Goal: Book appointment/travel/reservation

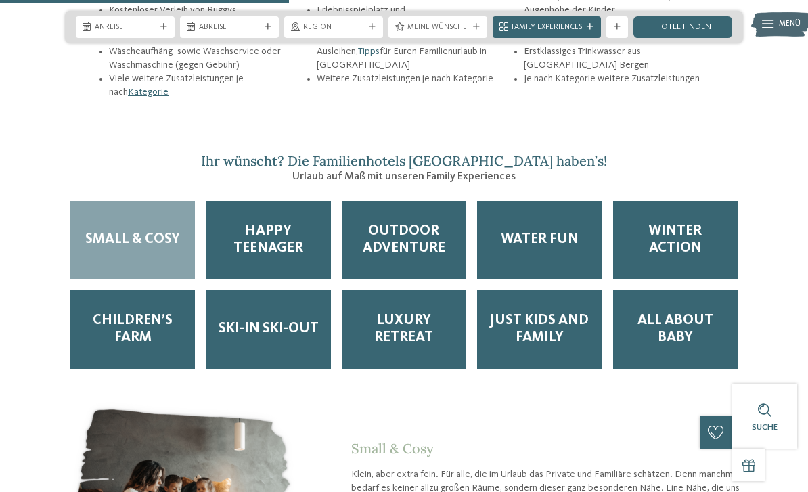
scroll to position [1747, 0]
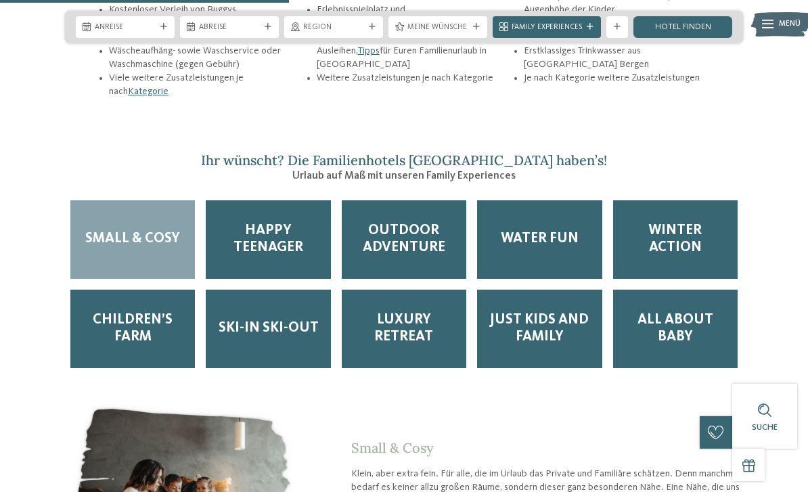
click at [789, 24] on span "Menü" at bounding box center [790, 24] width 22 height 11
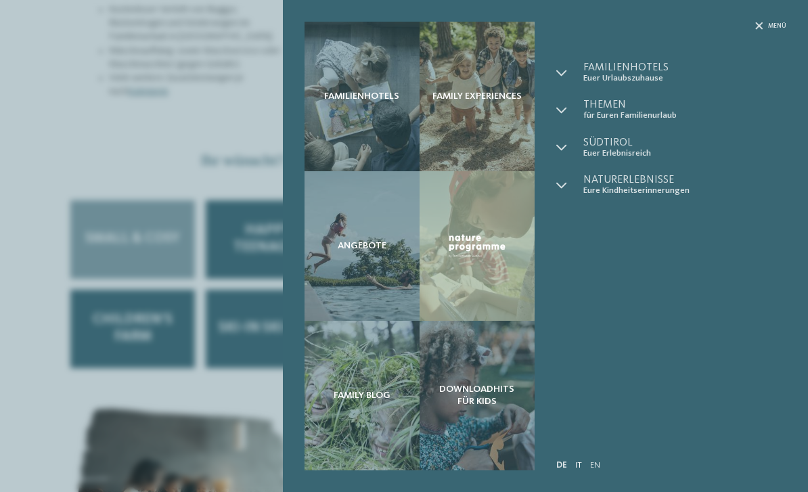
click at [577, 462] on link "IT" at bounding box center [578, 465] width 7 height 9
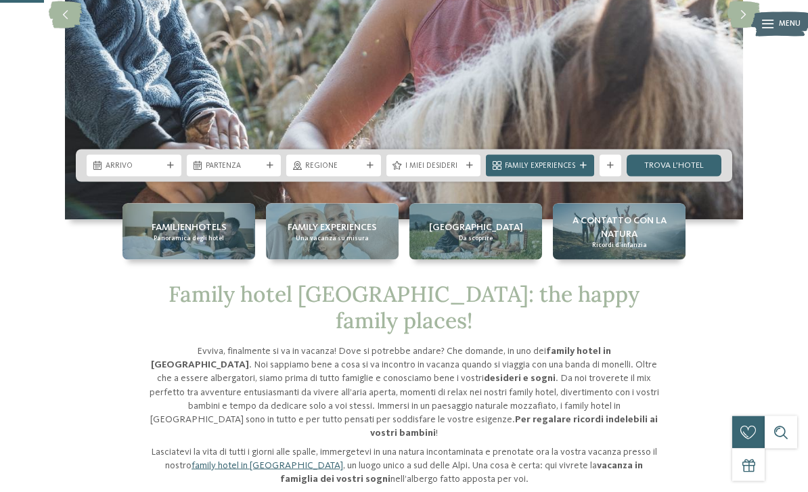
scroll to position [246, 0]
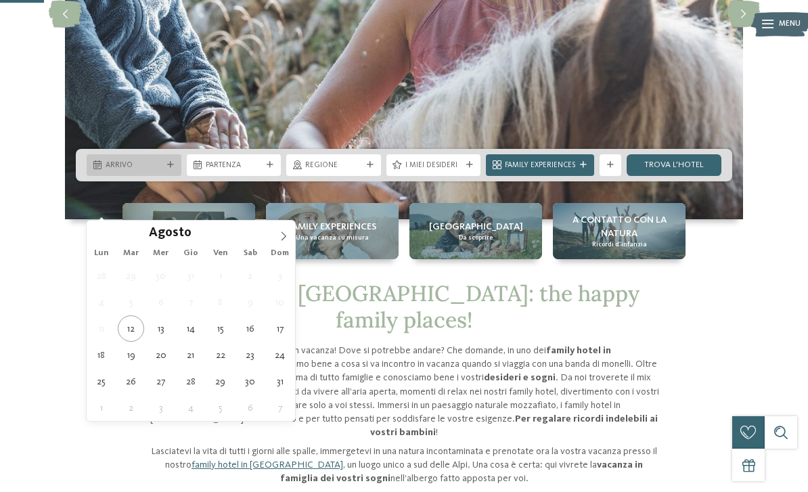
click at [152, 171] on span "Arrivo" at bounding box center [134, 165] width 57 height 11
type div "17.08.2025"
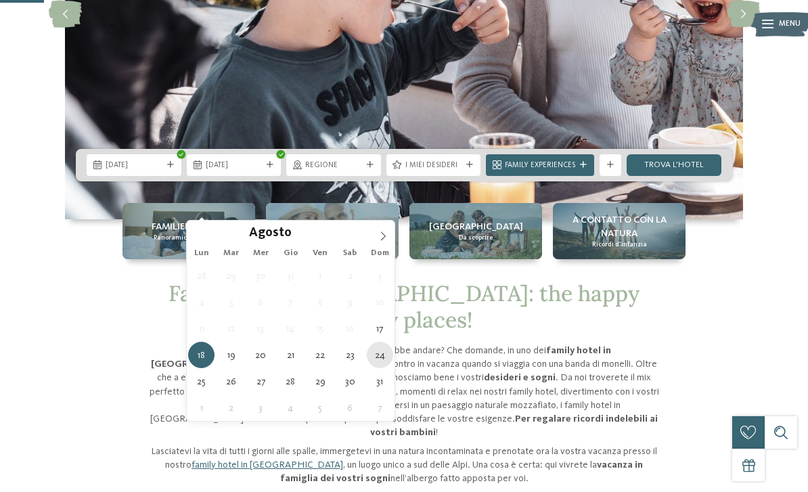
type div "24.08.2025"
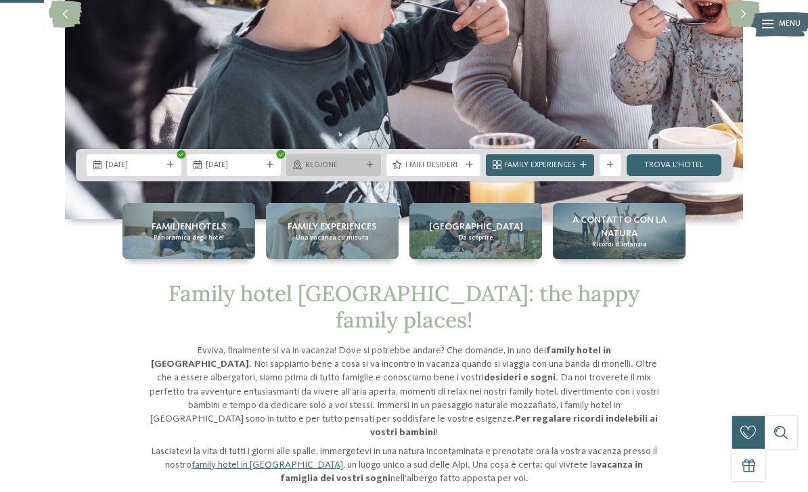
click at [338, 171] on span "Regione" at bounding box center [333, 165] width 57 height 11
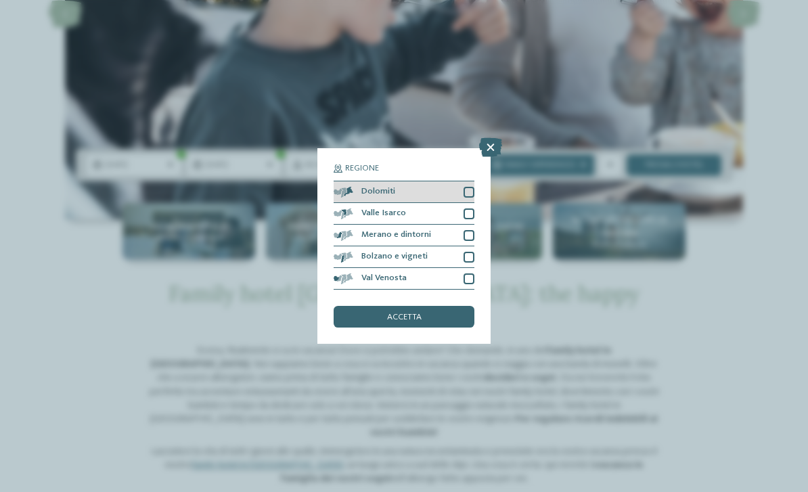
click at [470, 187] on div at bounding box center [469, 192] width 11 height 11
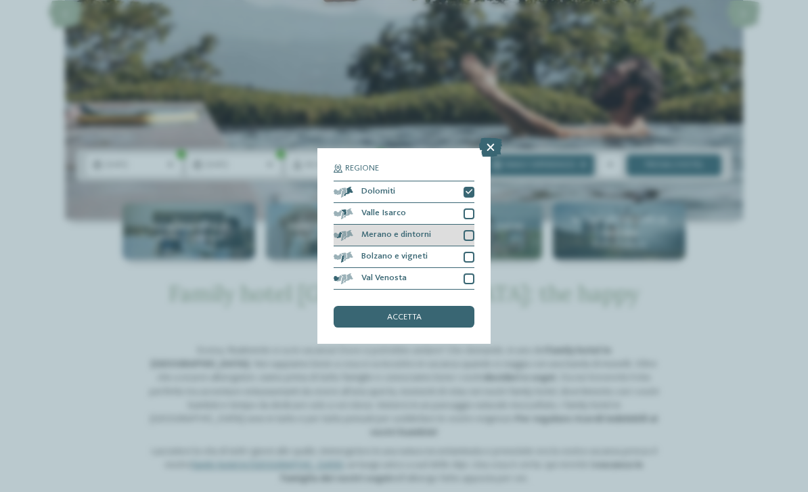
click at [473, 230] on div at bounding box center [469, 235] width 11 height 11
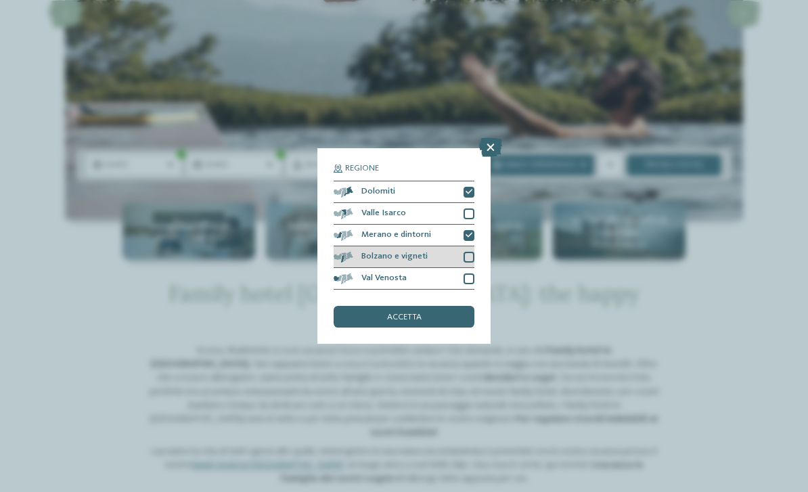
click at [473, 252] on div at bounding box center [469, 257] width 11 height 11
click at [468, 273] on div at bounding box center [469, 278] width 11 height 11
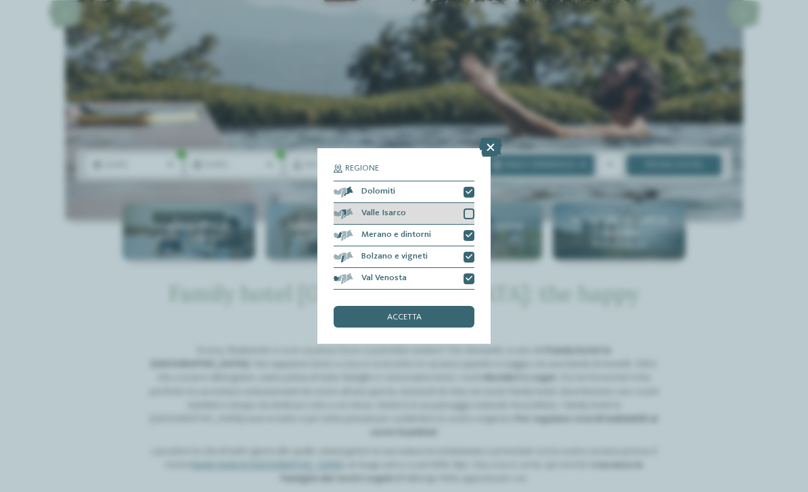
click at [470, 208] on div at bounding box center [469, 213] width 11 height 11
click at [419, 313] on span "accetta" at bounding box center [404, 317] width 35 height 9
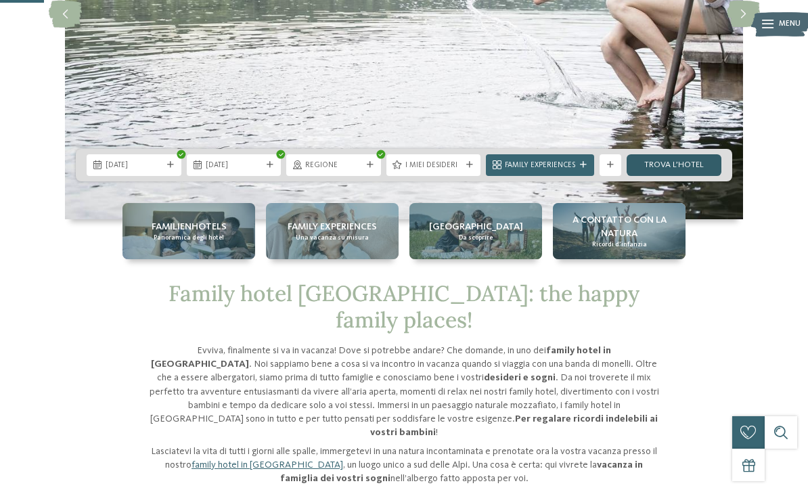
click at [688, 176] on link "trova l’hotel" at bounding box center [674, 165] width 95 height 22
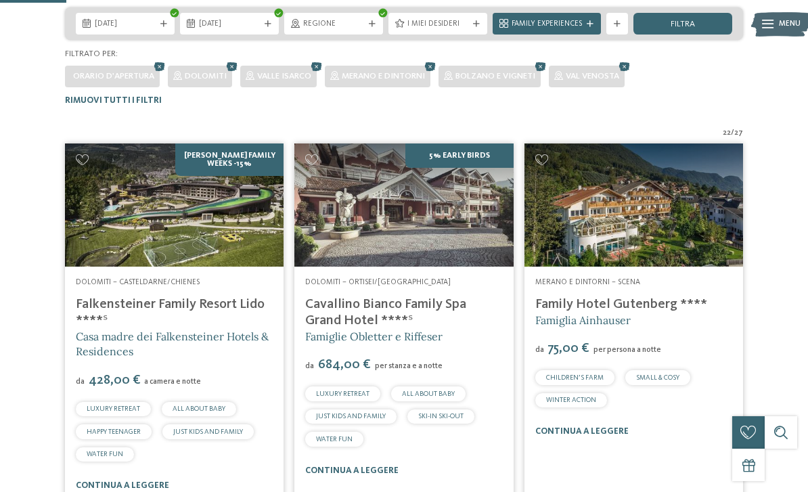
scroll to position [271, 0]
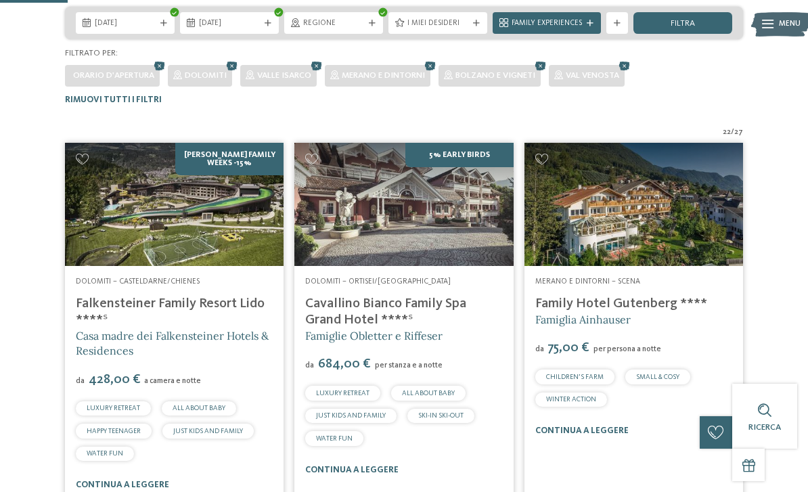
click at [631, 213] on img at bounding box center [634, 204] width 219 height 123
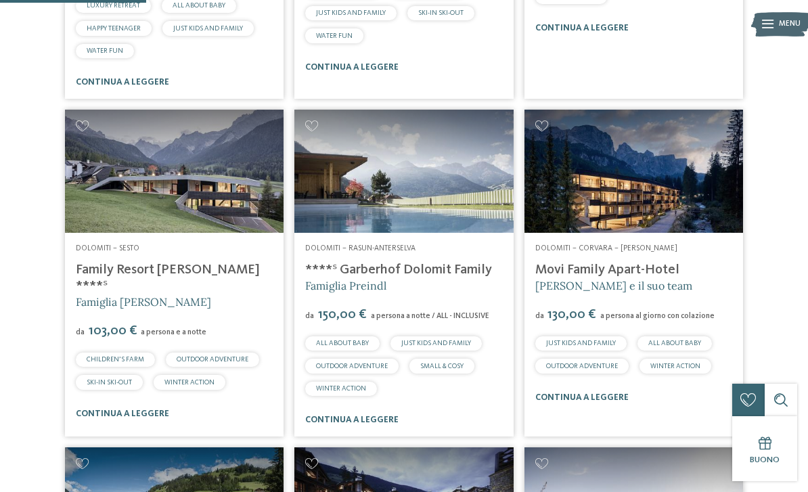
scroll to position [676, 0]
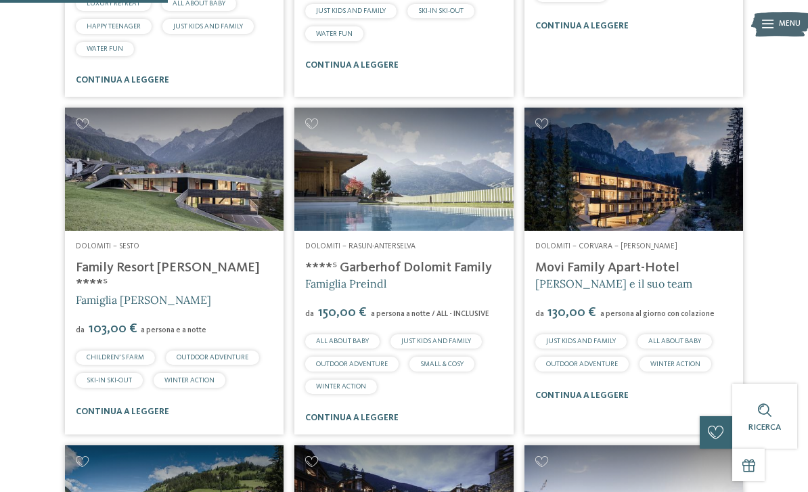
click at [424, 198] on img at bounding box center [403, 169] width 219 height 123
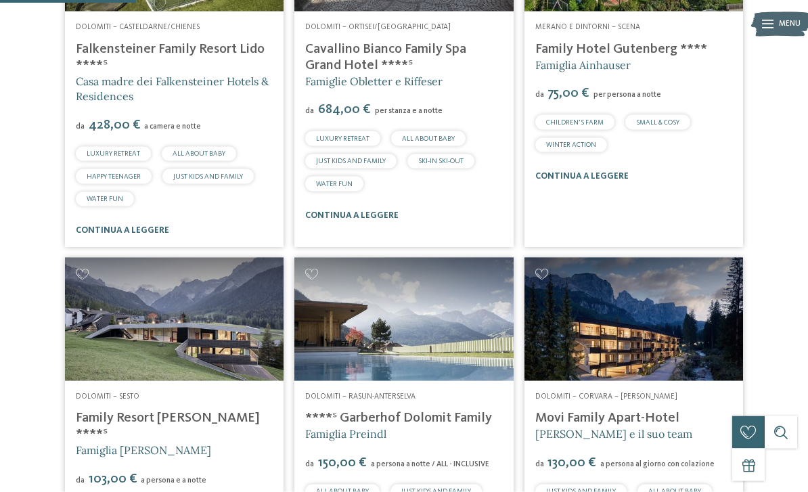
scroll to position [548, 0]
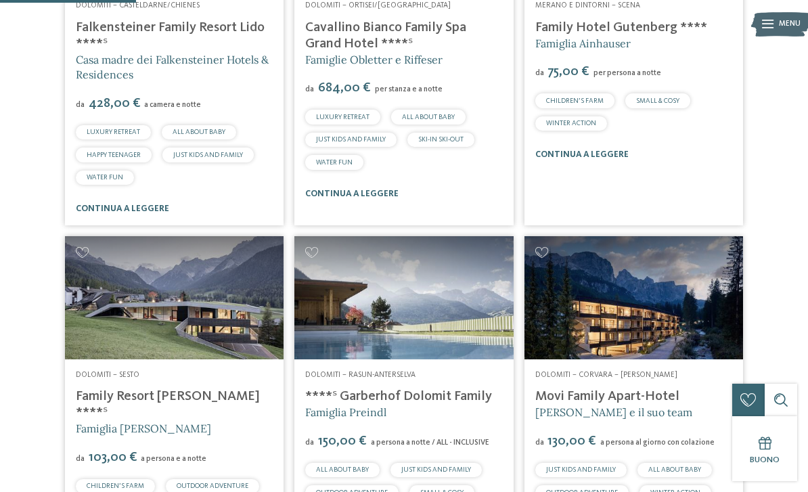
click at [146, 301] on img at bounding box center [174, 297] width 219 height 123
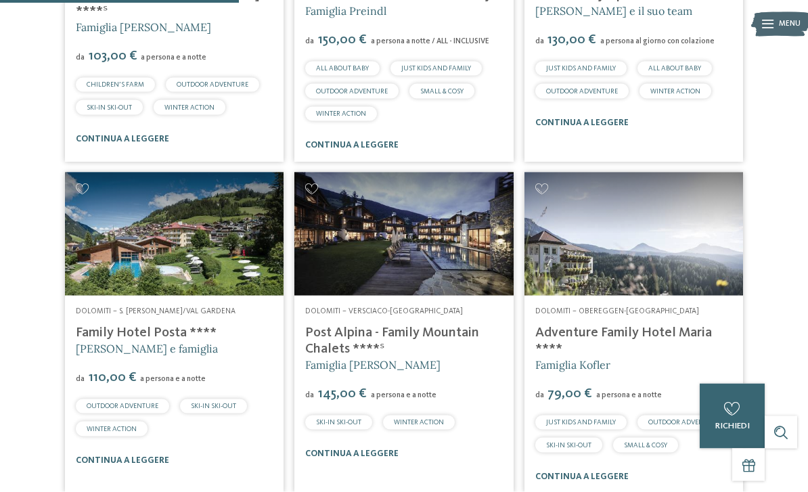
scroll to position [960, 0]
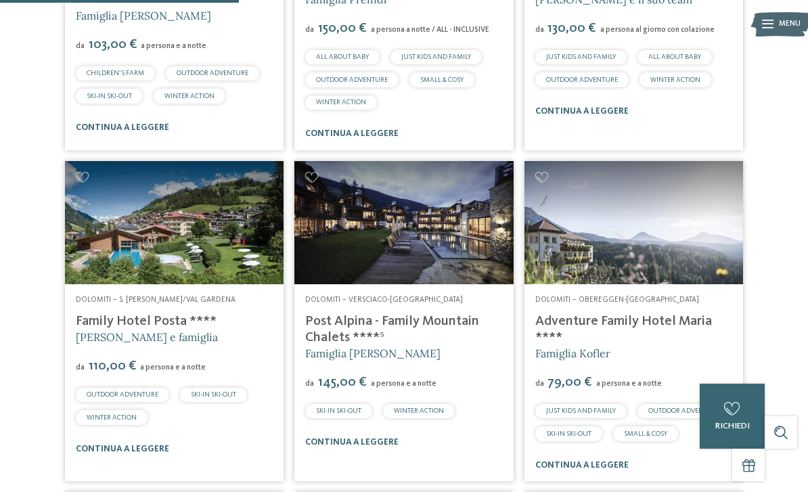
click at [669, 240] on img at bounding box center [634, 222] width 219 height 123
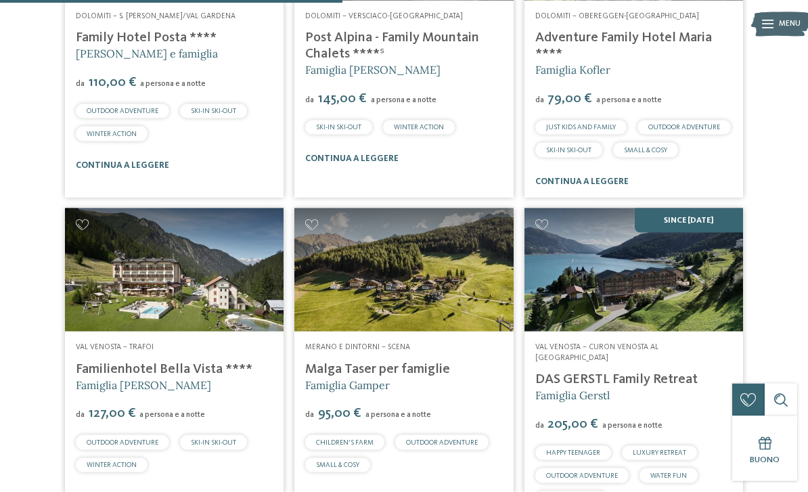
scroll to position [1232, 0]
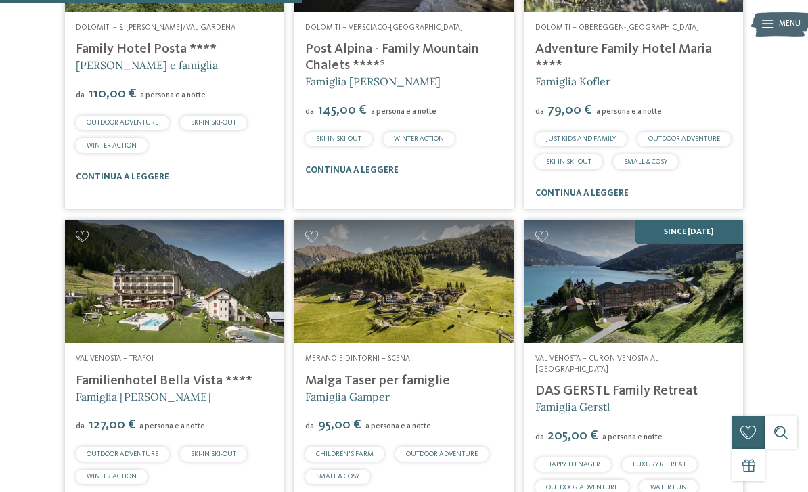
click at [388, 272] on img at bounding box center [403, 281] width 219 height 123
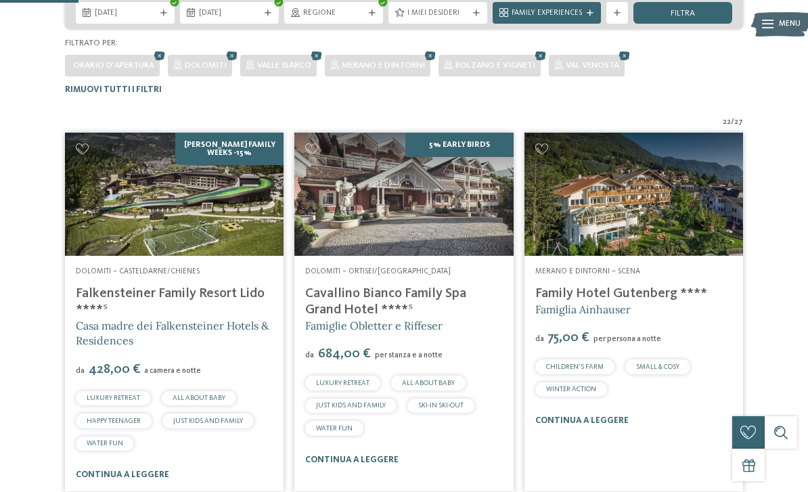
scroll to position [382, 0]
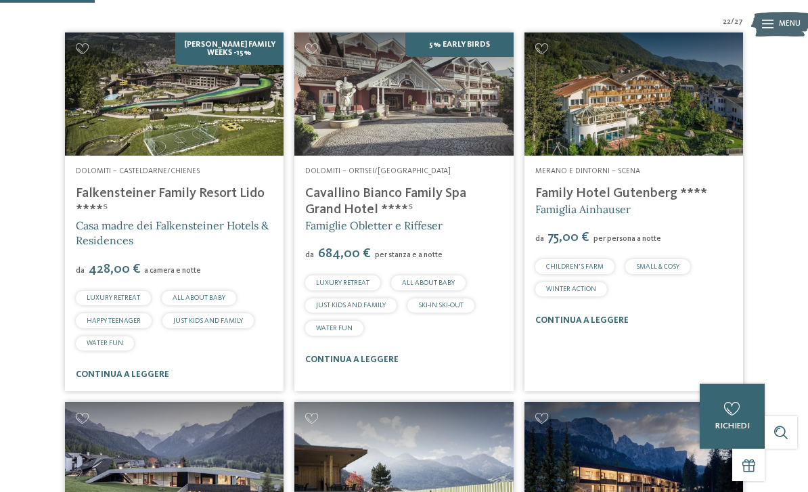
click at [621, 99] on img at bounding box center [634, 93] width 219 height 123
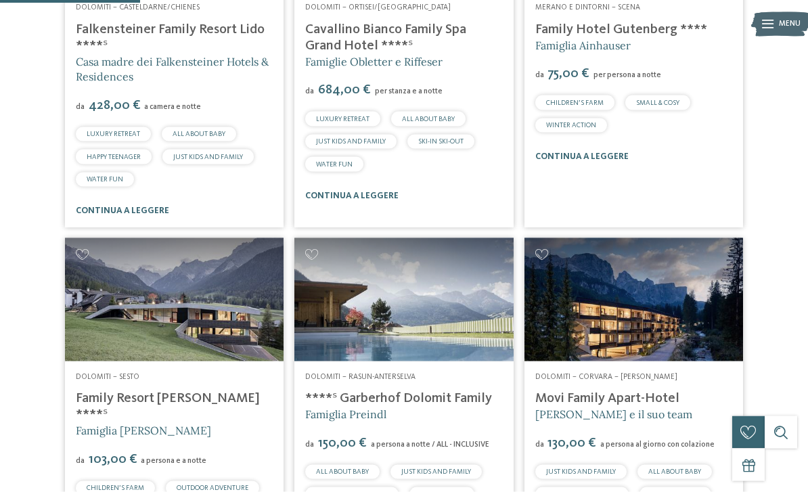
scroll to position [564, 0]
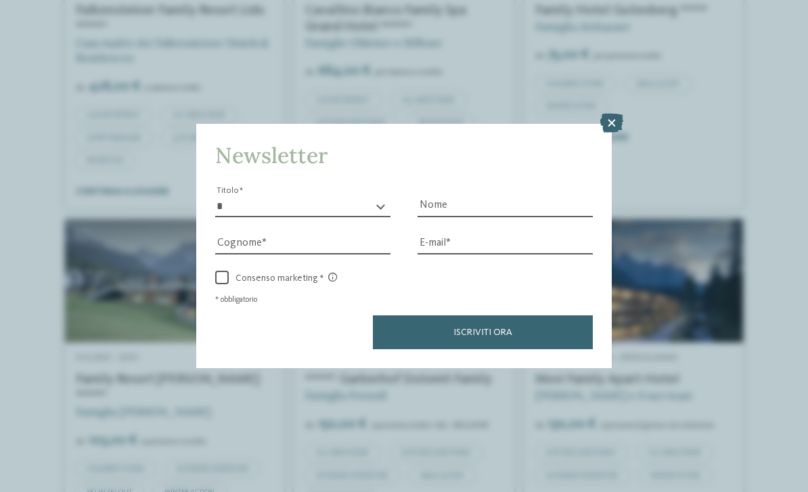
click at [709, 321] on div "Newsletter * ****** ******* ******** ****** Titolo Nome Cognome Fax" at bounding box center [404, 246] width 808 height 492
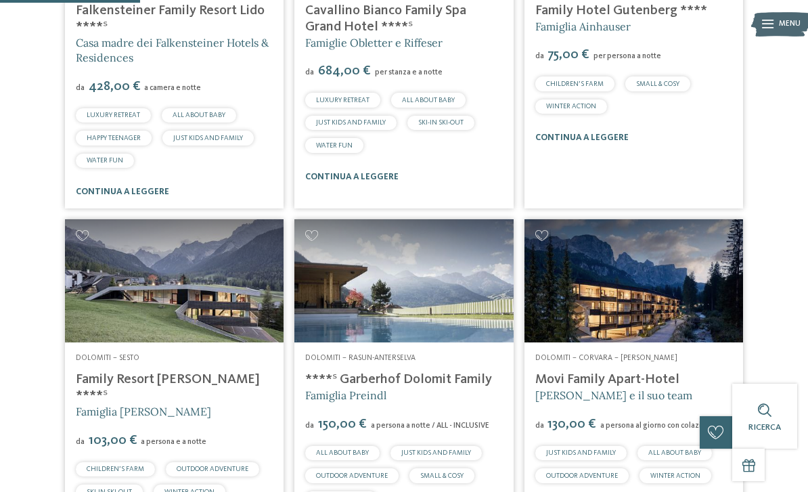
click at [699, 326] on img at bounding box center [634, 280] width 219 height 123
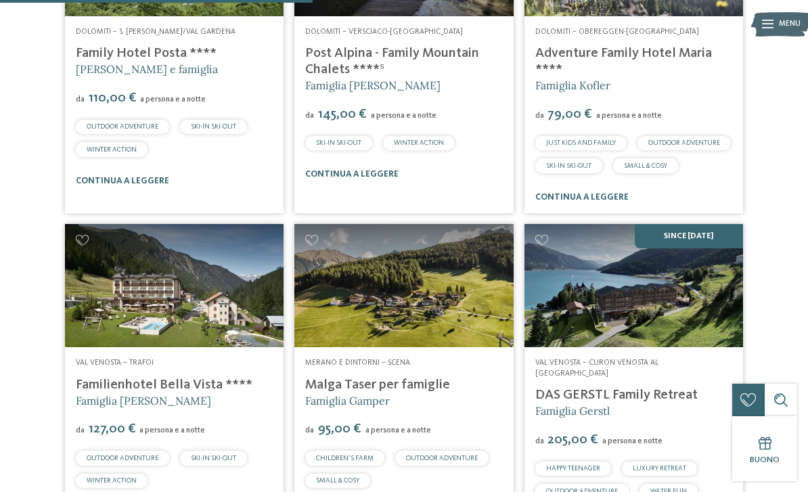
scroll to position [1259, 0]
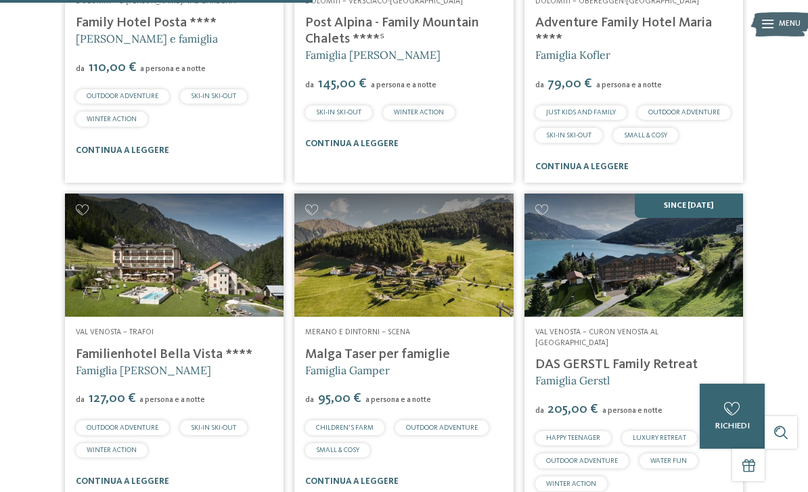
click at [70, 306] on img at bounding box center [174, 255] width 219 height 123
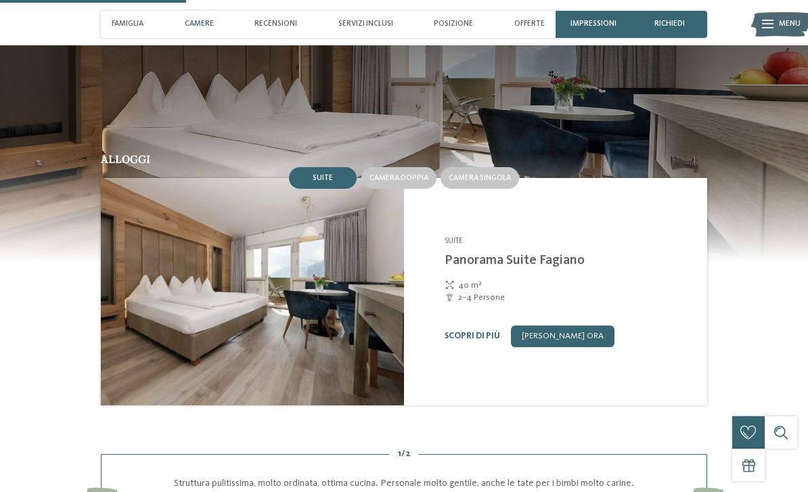
scroll to position [761, 0]
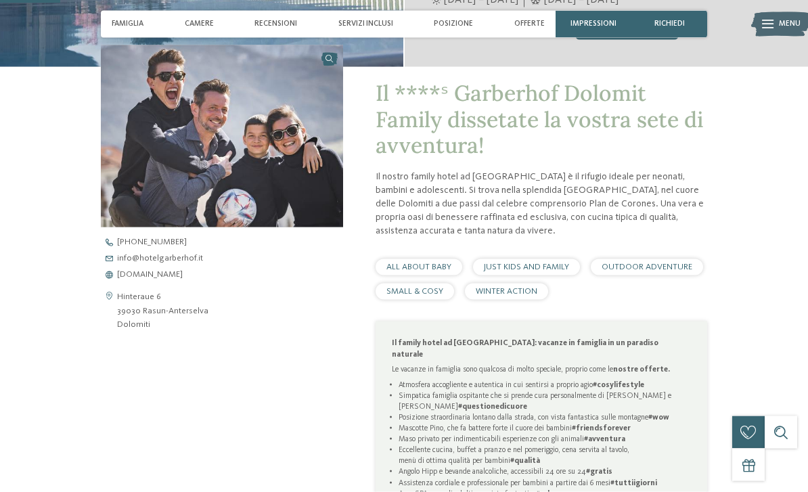
scroll to position [312, 0]
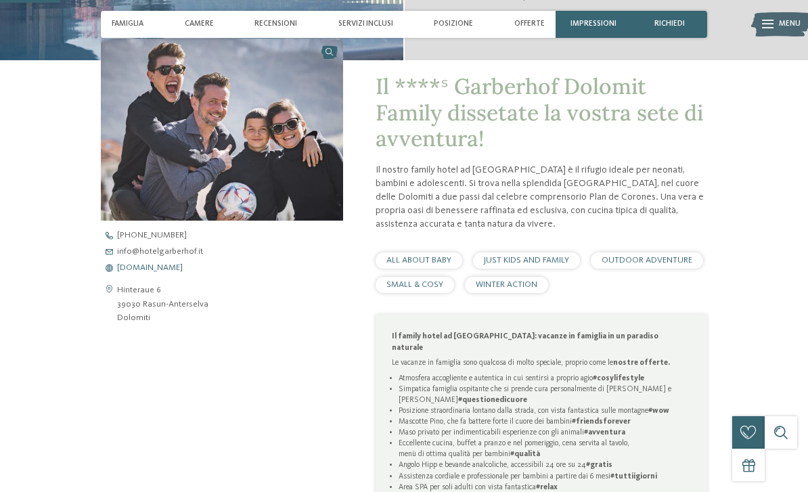
click at [170, 273] on span "[DOMAIN_NAME]" at bounding box center [150, 268] width 66 height 9
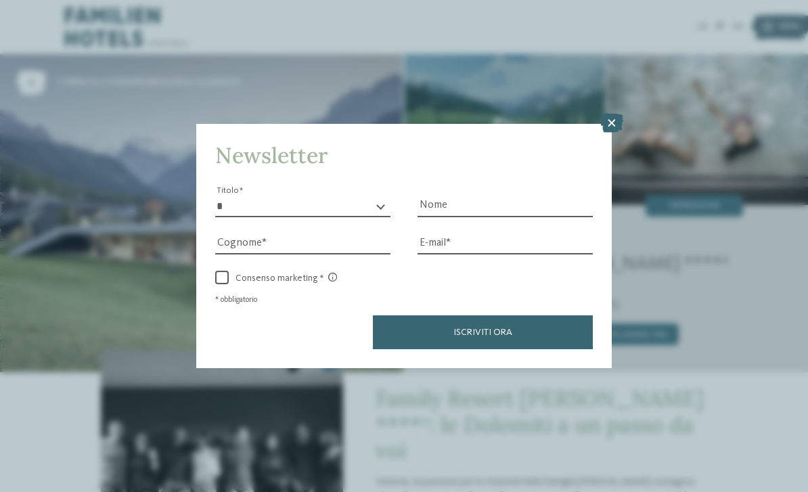
click at [612, 114] on icon at bounding box center [611, 123] width 23 height 19
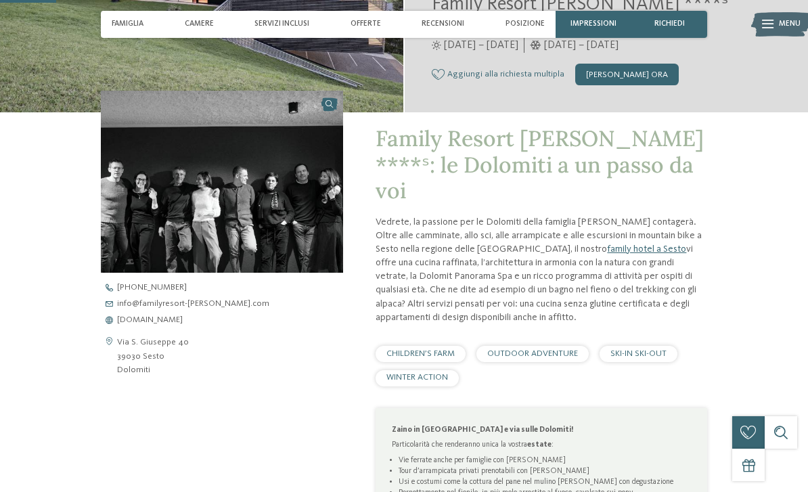
scroll to position [261, 0]
click at [183, 324] on span "www.familyresort-rainer.com" at bounding box center [150, 319] width 66 height 9
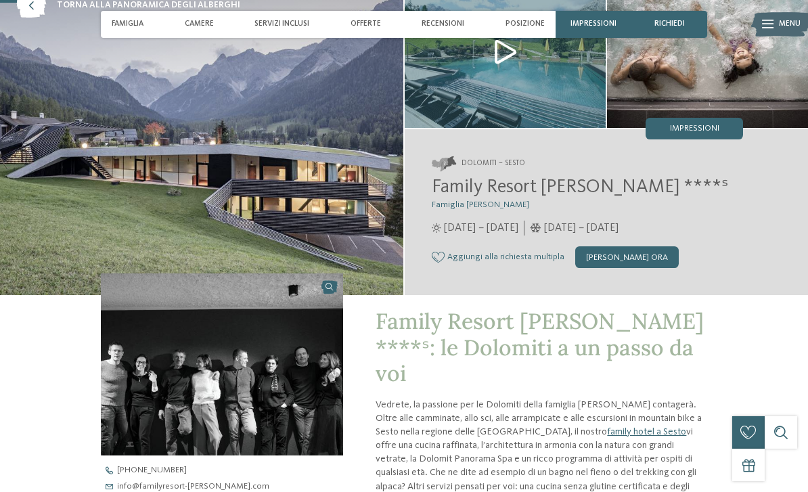
scroll to position [0, 0]
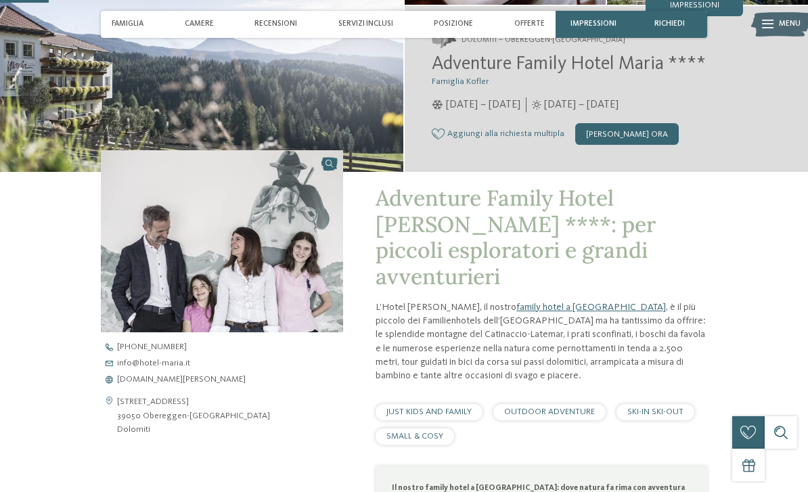
scroll to position [204, 0]
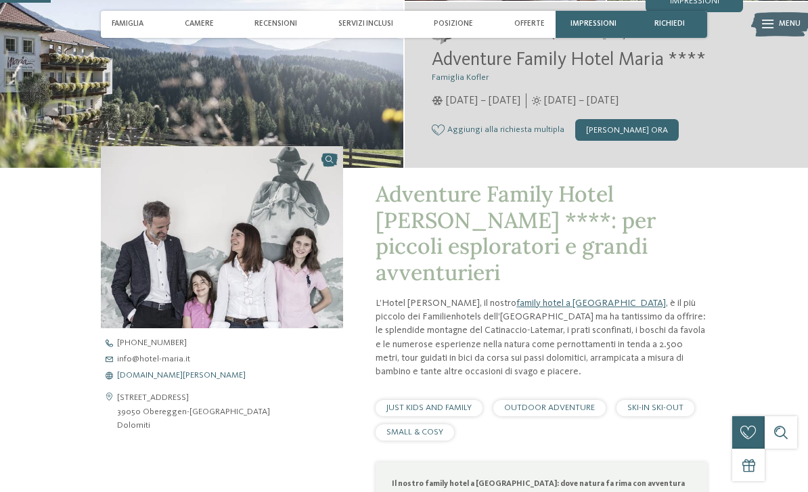
click at [148, 380] on span "www.hotel-maria.it" at bounding box center [181, 376] width 129 height 9
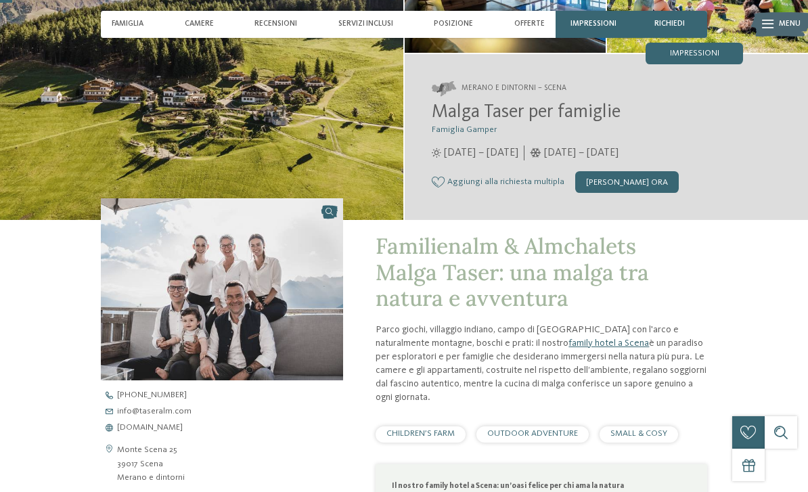
scroll to position [159, 0]
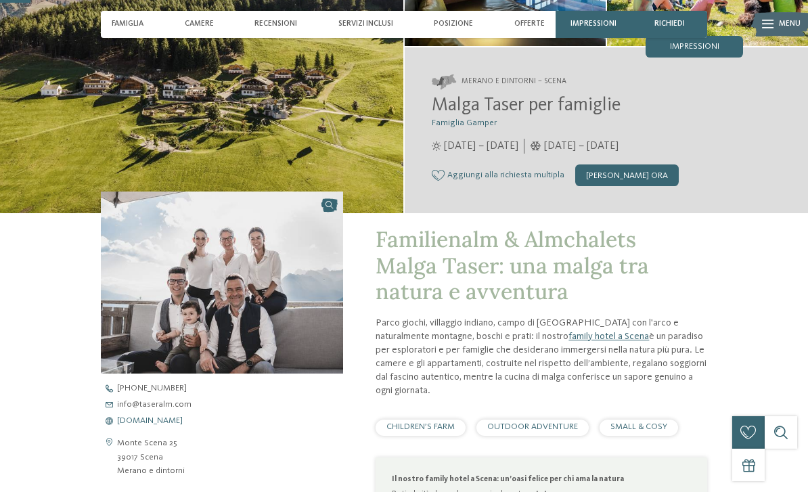
click at [162, 426] on span "www.taseralm.com" at bounding box center [150, 421] width 66 height 9
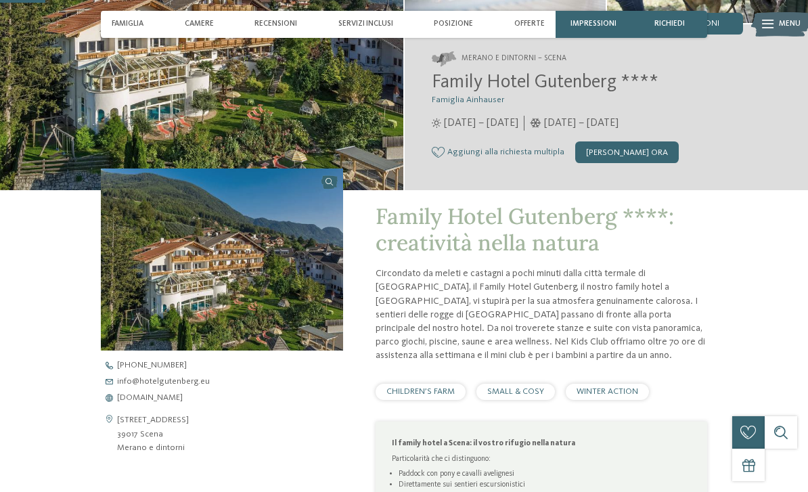
scroll to position [185, 0]
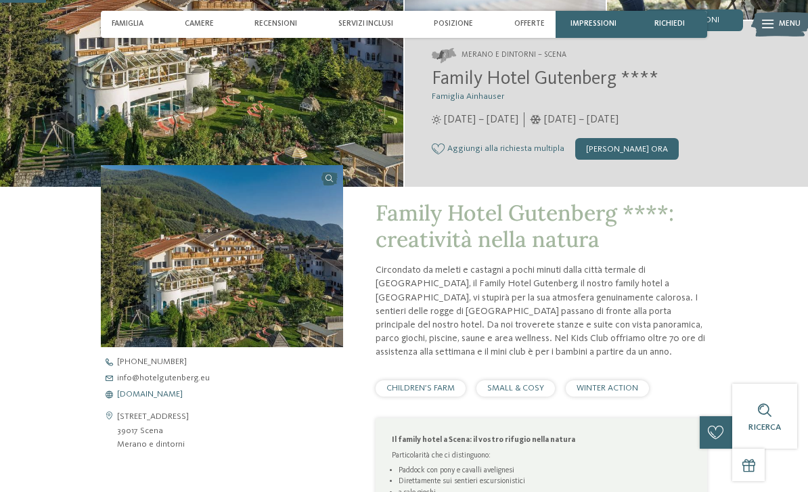
click at [137, 399] on span "www.hotelgutenberg.eu" at bounding box center [150, 394] width 66 height 9
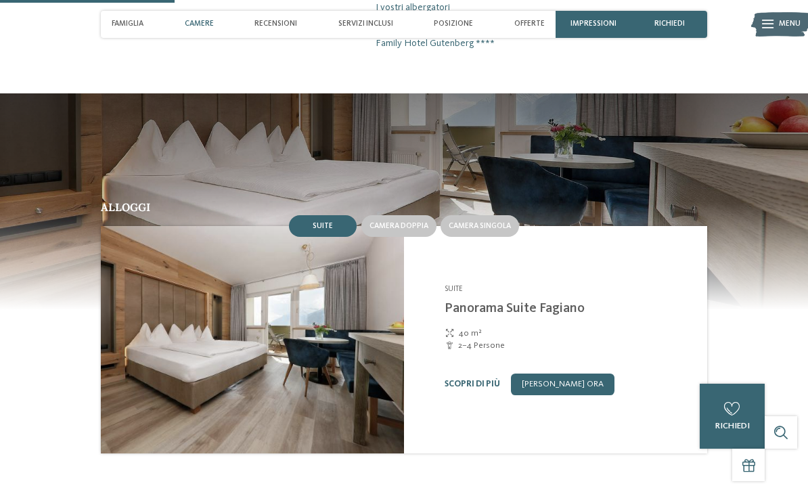
scroll to position [648, 0]
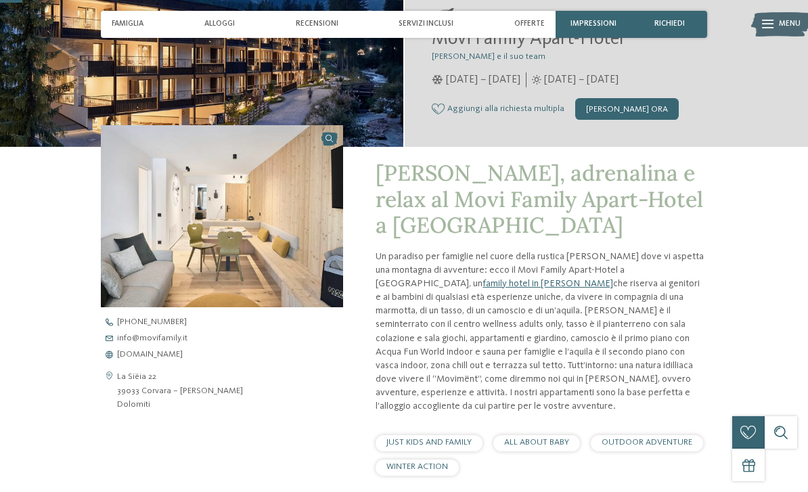
scroll to position [263, 0]
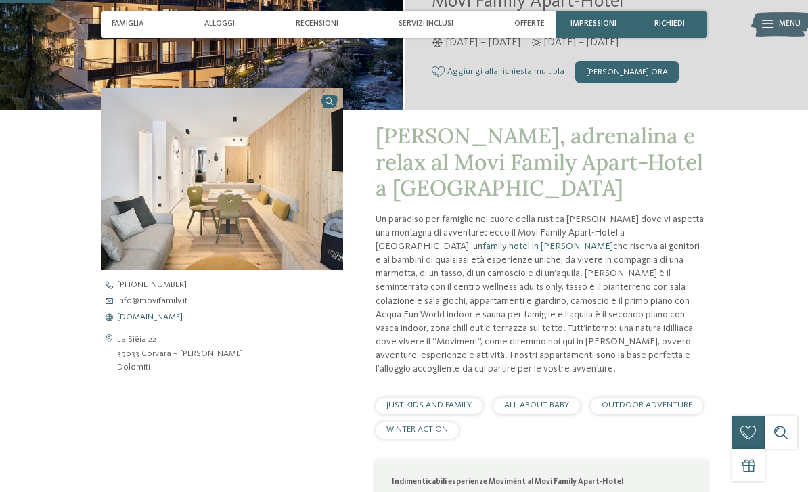
click at [137, 322] on span "[DOMAIN_NAME]" at bounding box center [150, 317] width 66 height 9
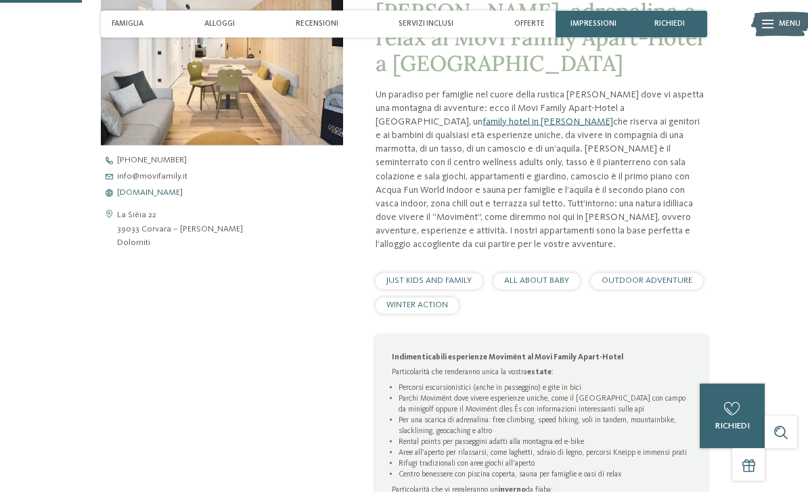
scroll to position [392, 0]
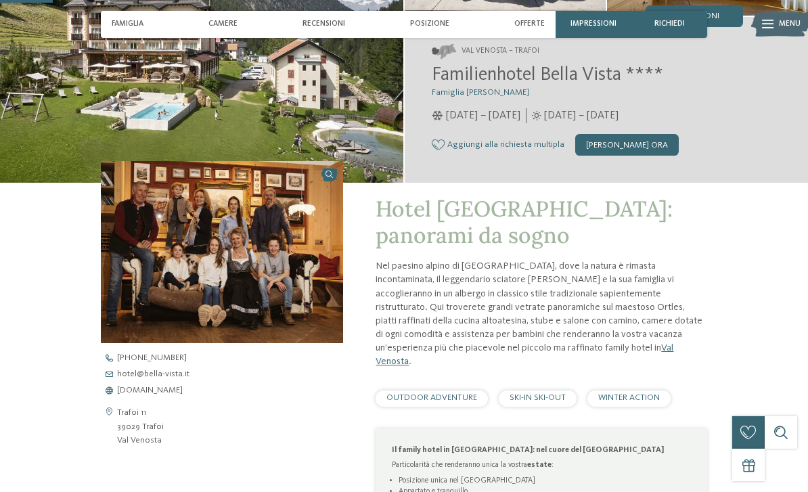
scroll to position [202, 0]
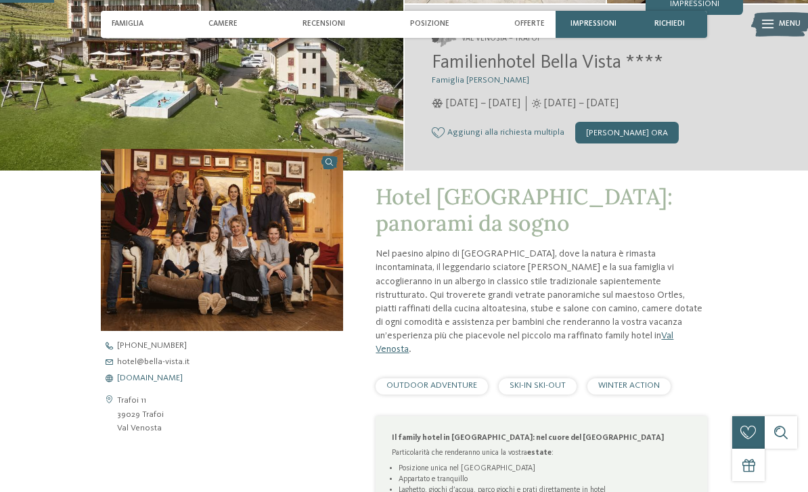
click at [127, 383] on span "www.bella-vista.it" at bounding box center [150, 378] width 66 height 9
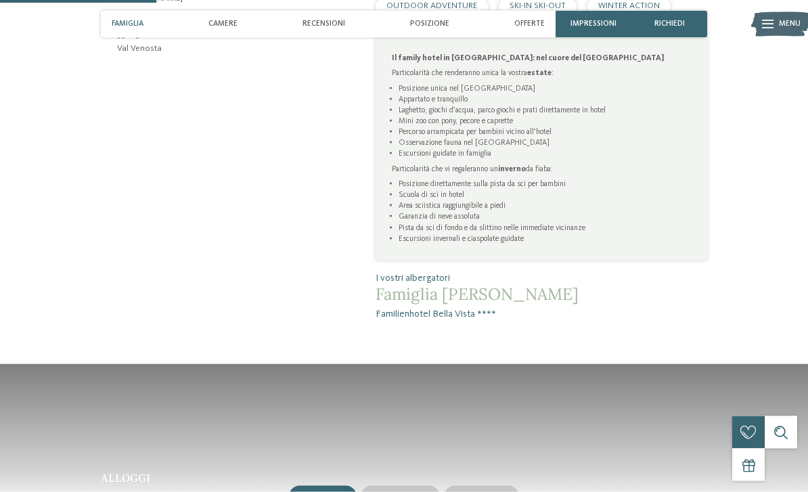
scroll to position [582, 0]
